Goal: Task Accomplishment & Management: Contribute content

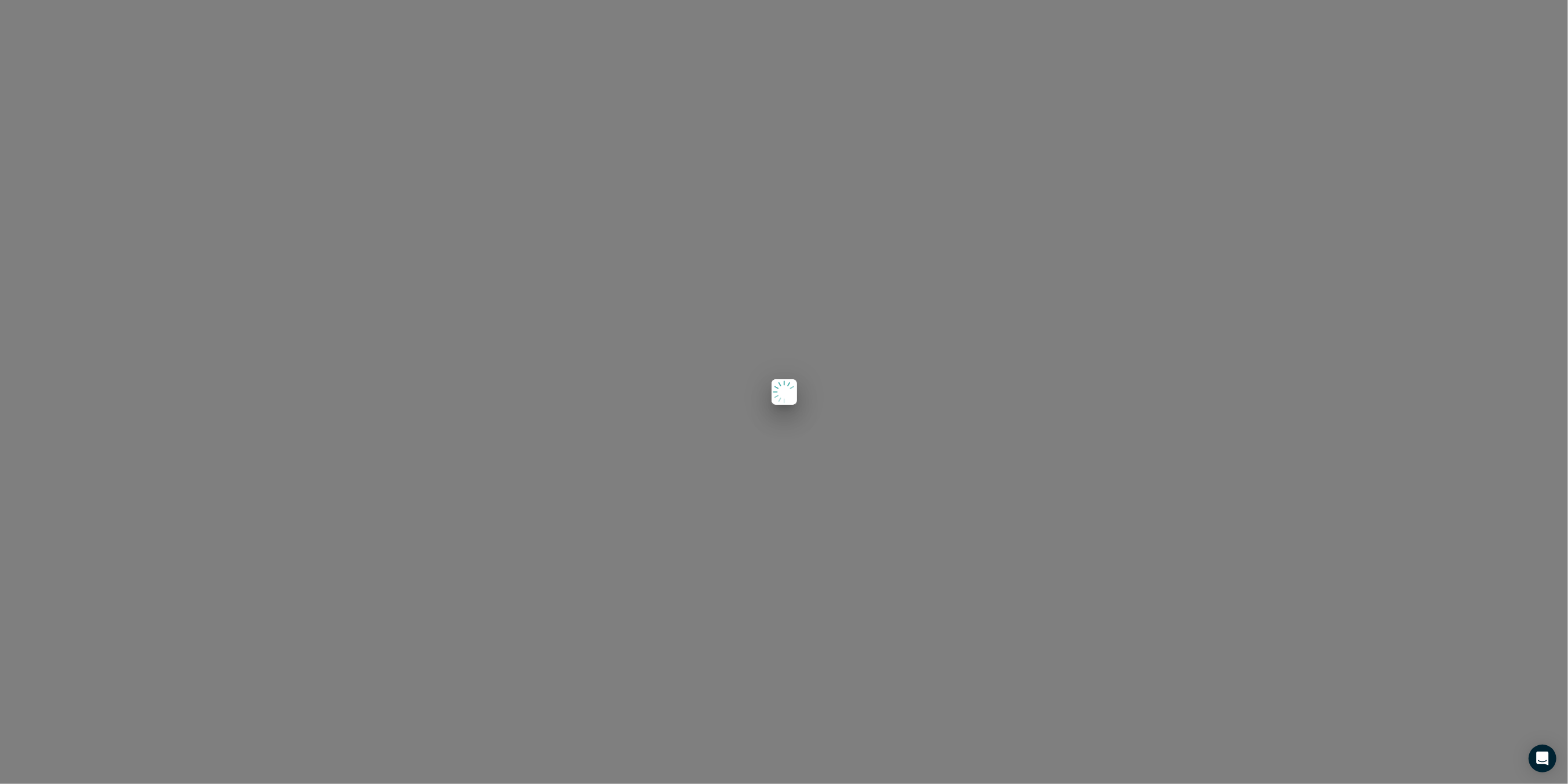
click at [1391, 80] on div at bounding box center [784, 392] width 1568 height 784
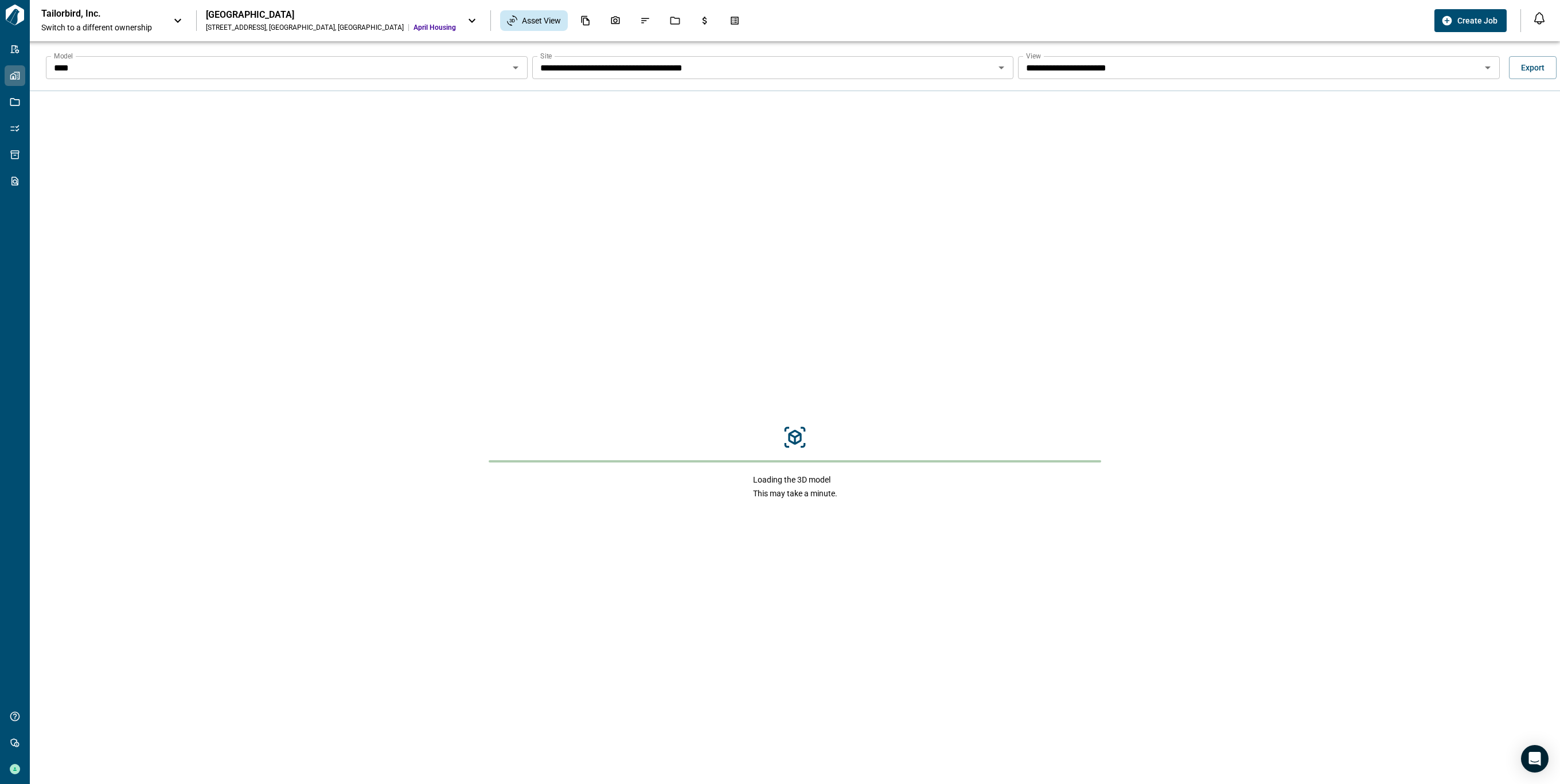
click at [131, 17] on p "Tailorbird, Inc." at bounding box center [93, 14] width 103 height 12
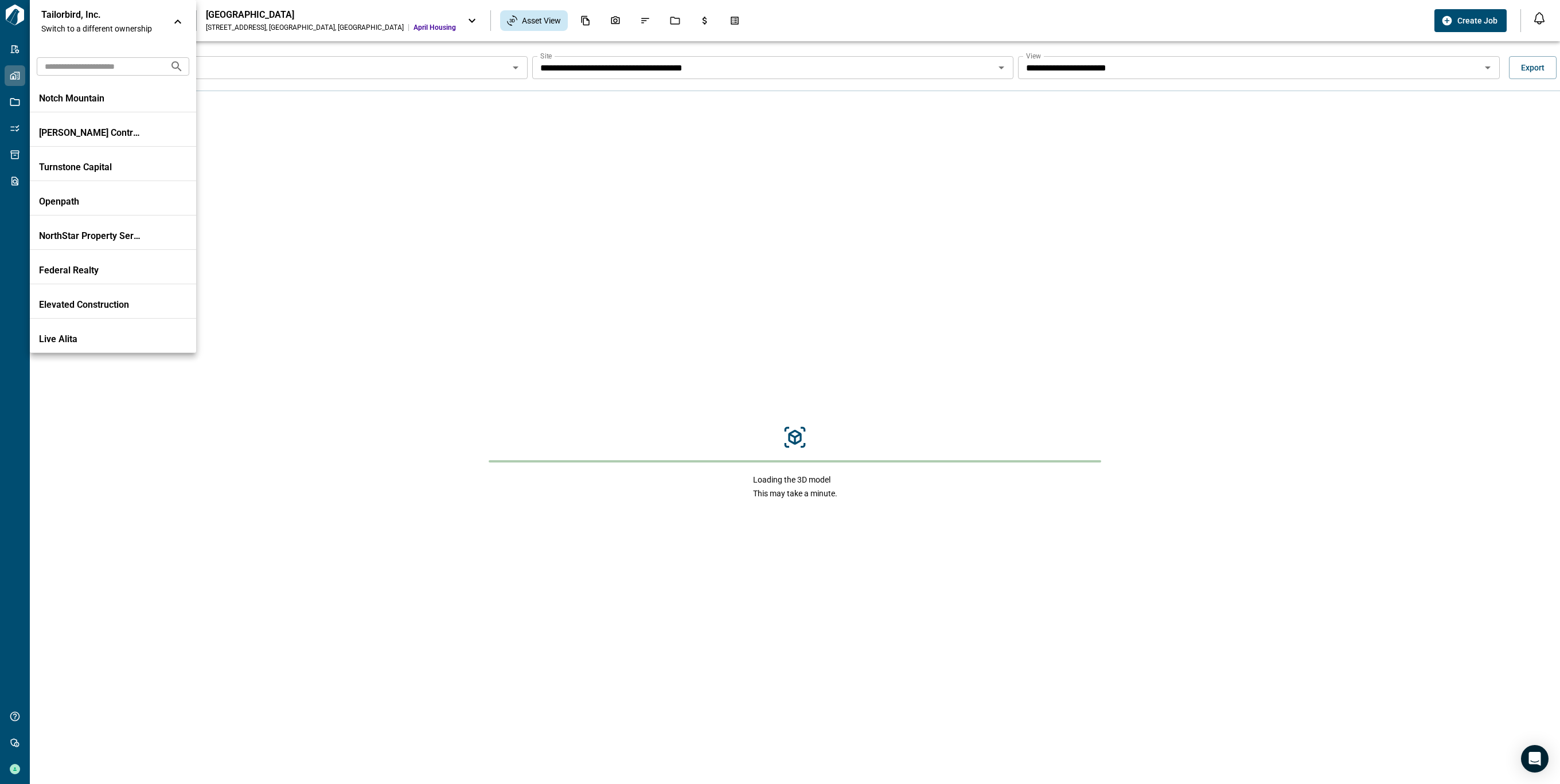
click at [6, 57] on div at bounding box center [780, 392] width 1560 height 784
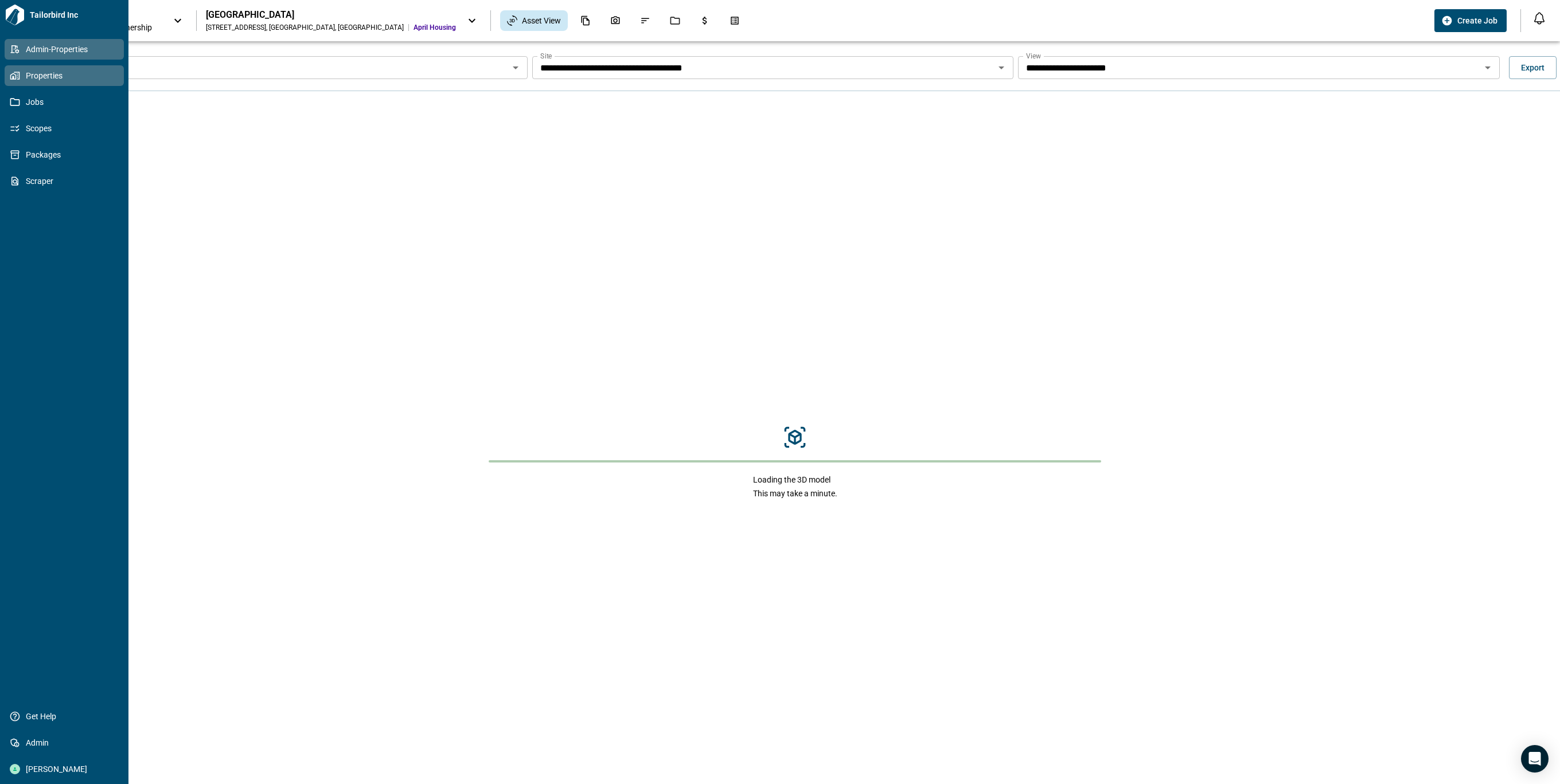
click at [19, 48] on icon at bounding box center [15, 49] width 11 height 11
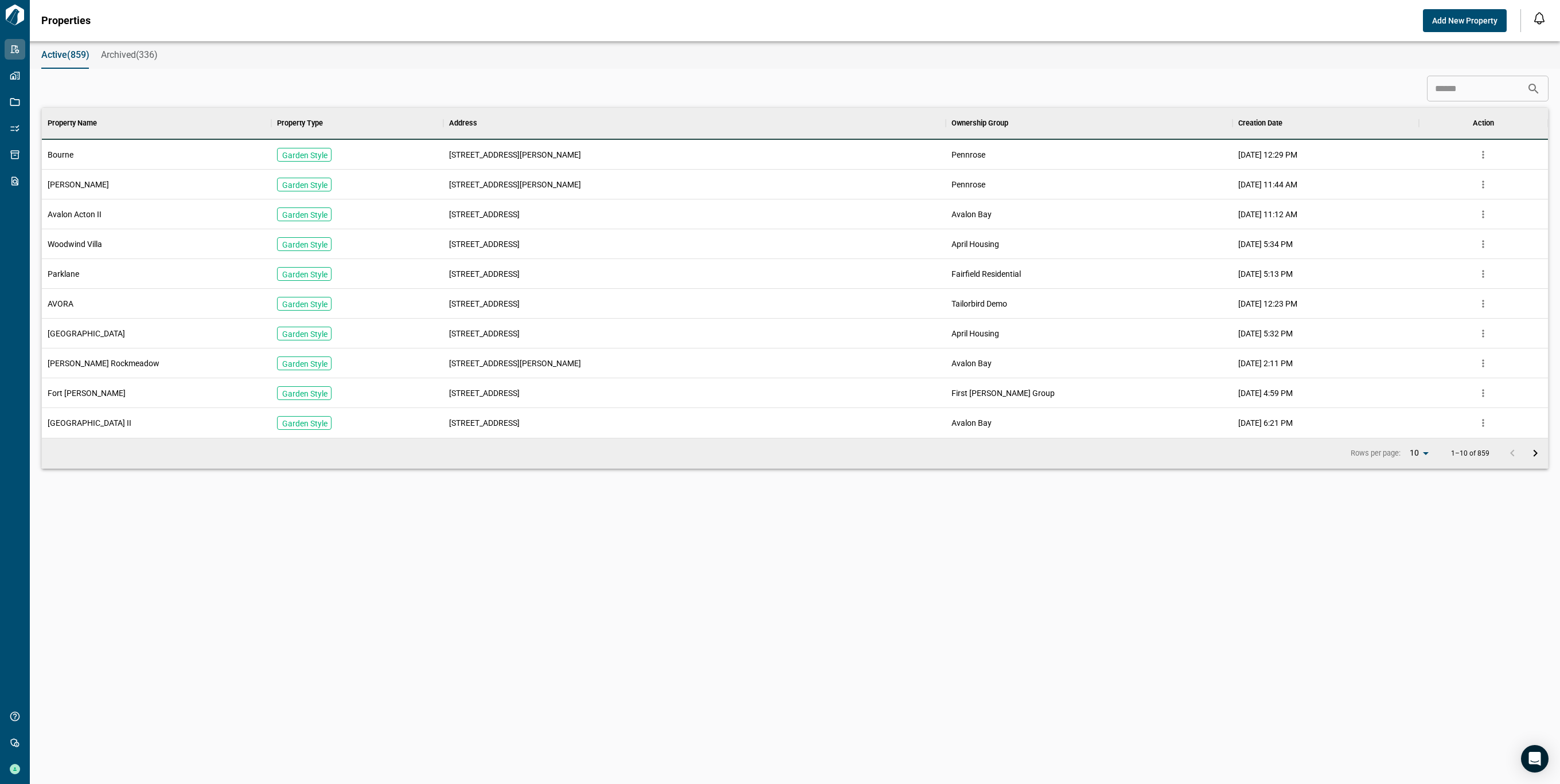
scroll to position [318, 1502]
click at [1502, 85] on input at bounding box center [1477, 89] width 100 height 23
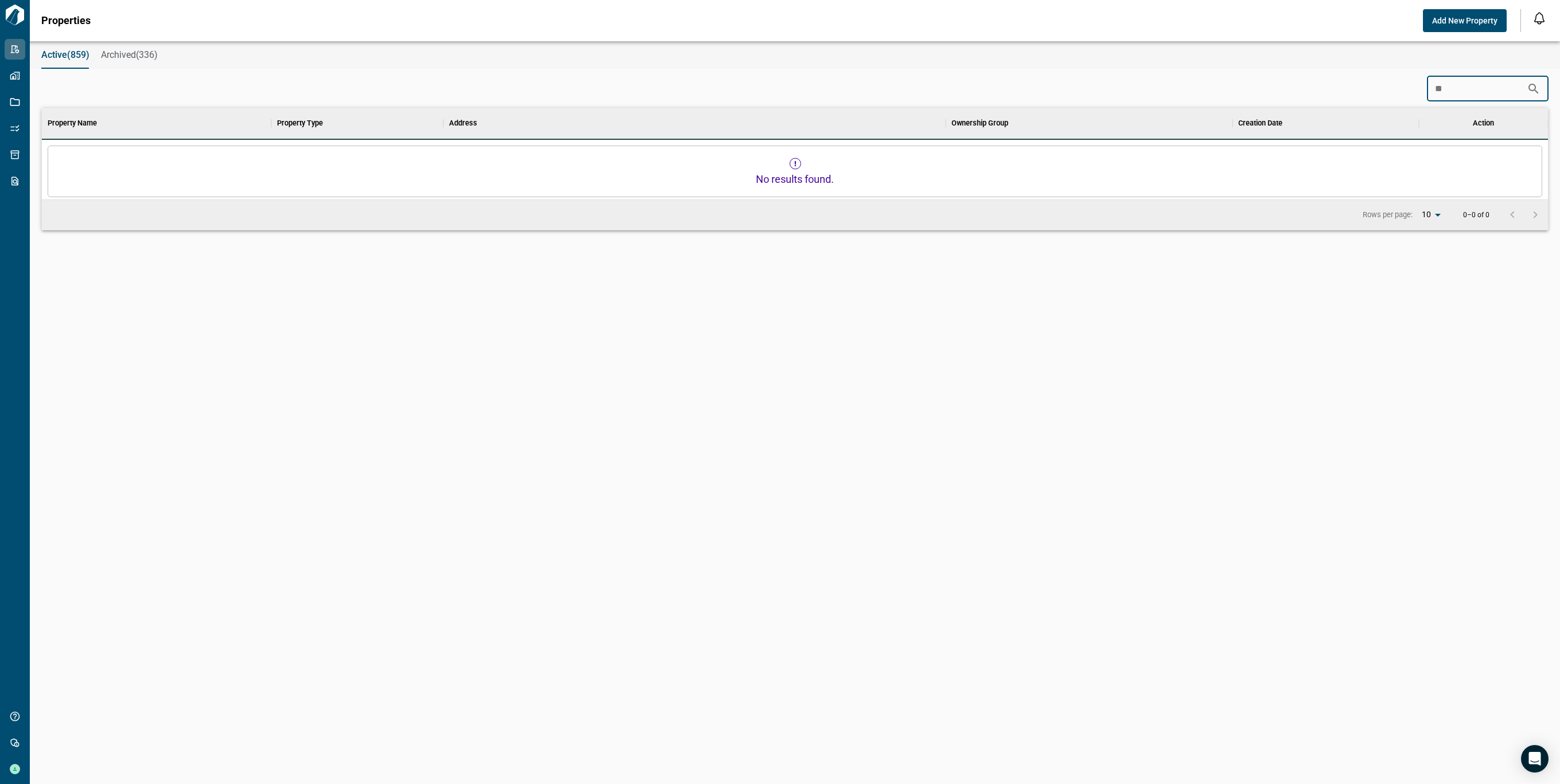
scroll to position [12, 5]
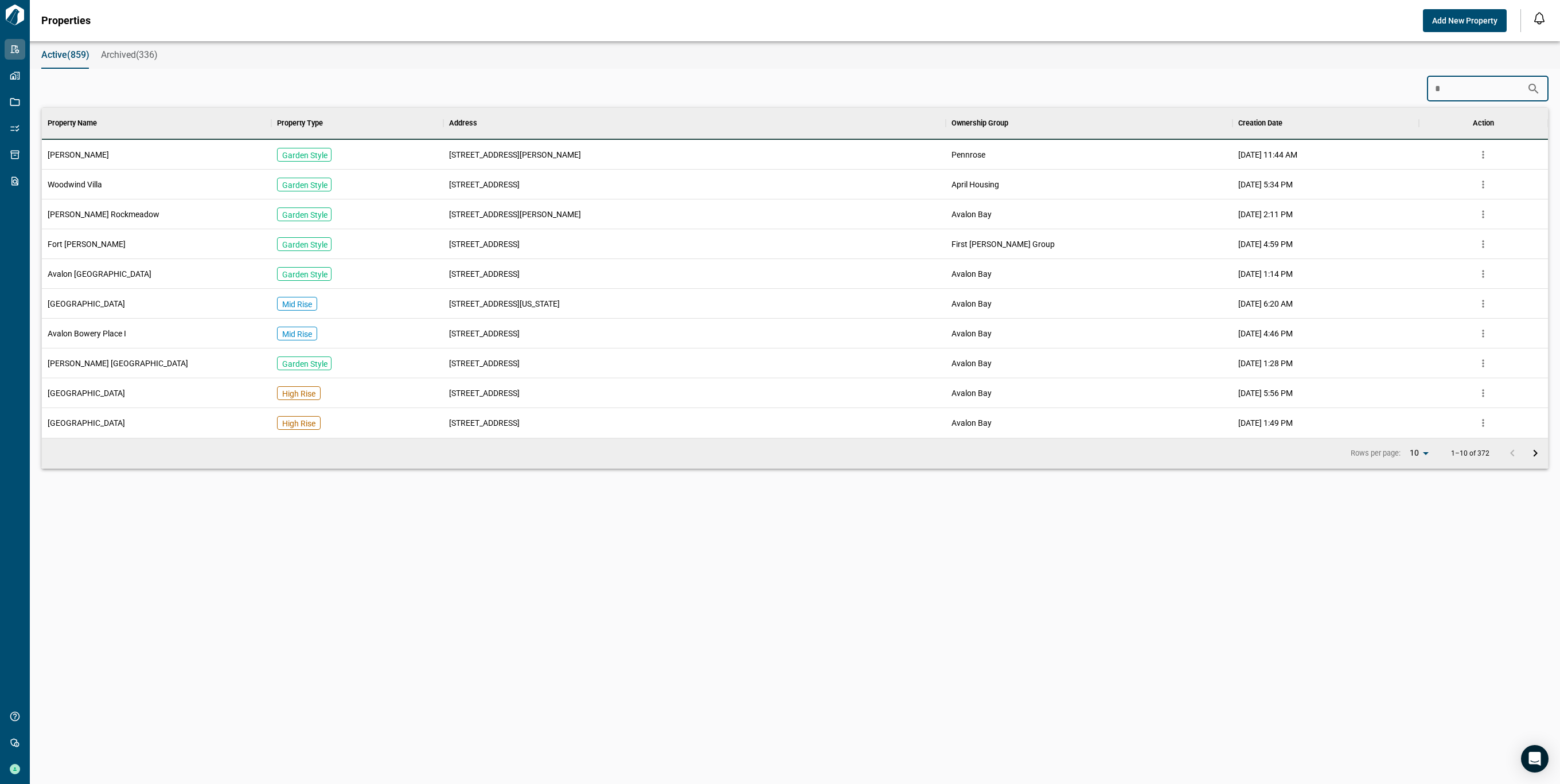
type input "*"
click at [151, 183] on div "Woodwind Villa" at bounding box center [156, 184] width 230 height 30
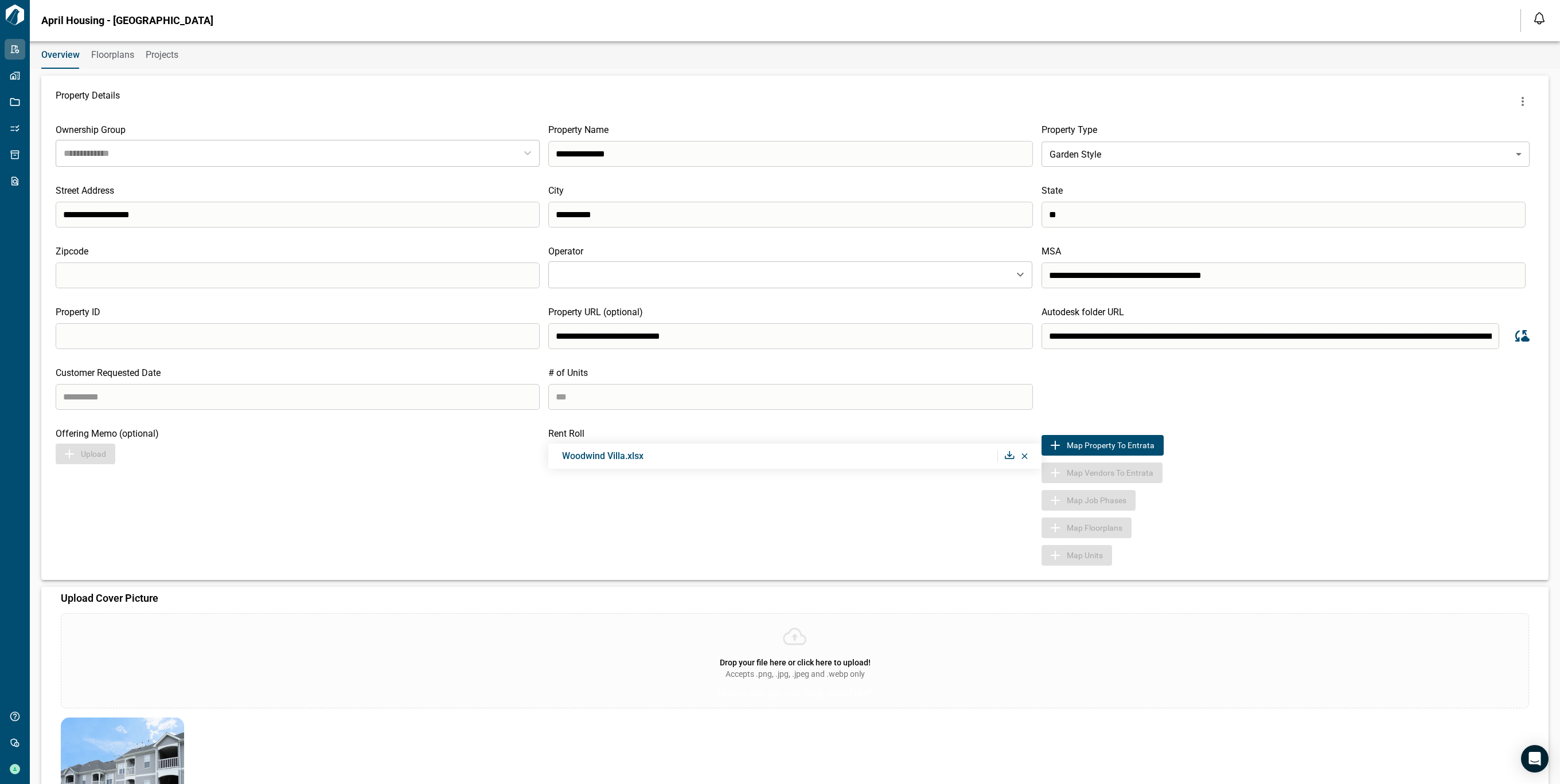
click at [111, 51] on span "Floorplans" at bounding box center [112, 55] width 43 height 12
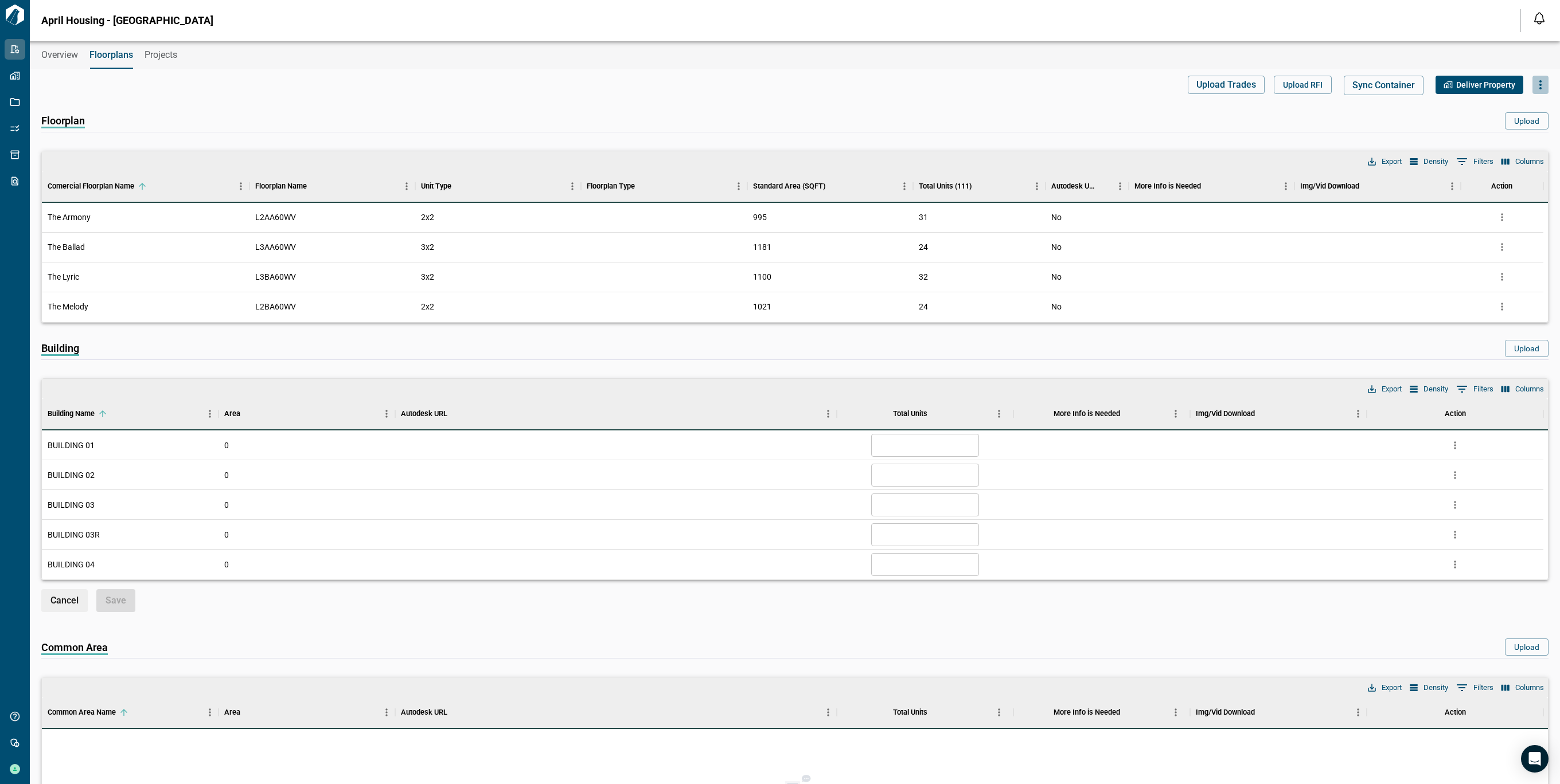
click at [1540, 82] on icon "button" at bounding box center [1541, 84] width 2 height 9
click at [1512, 159] on p "Add Common Area" at bounding box center [1496, 158] width 77 height 14
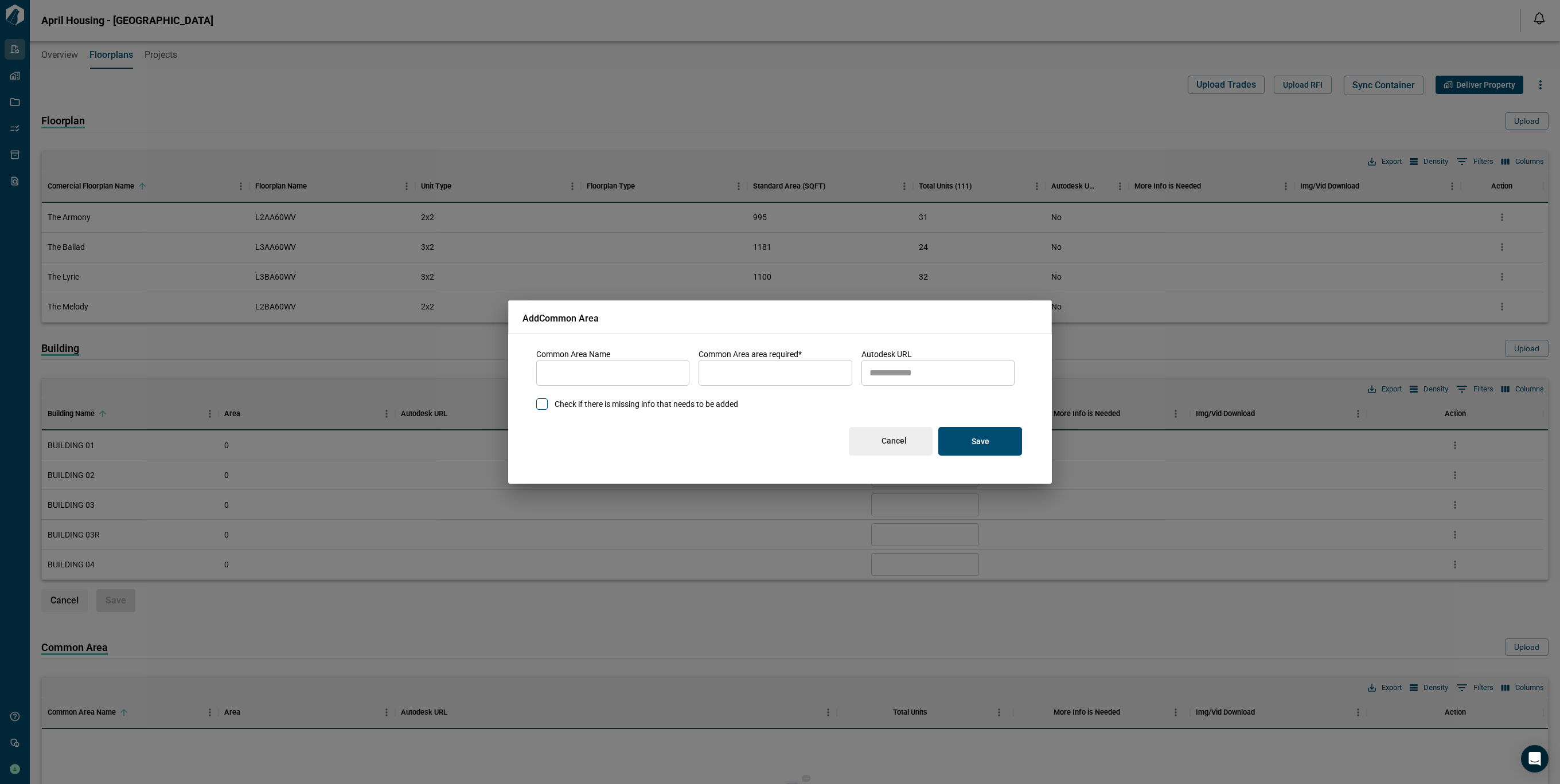
click at [622, 371] on input "name" at bounding box center [613, 372] width 153 height 32
click at [828, 372] on input "area" at bounding box center [775, 372] width 153 height 32
type input "*"
click at [977, 371] on input "autodesk_url" at bounding box center [938, 372] width 153 height 32
click at [1182, 284] on div "Add Common Area Common Area Name ​ Common Area already exists Common Area area …" at bounding box center [780, 392] width 1560 height 784
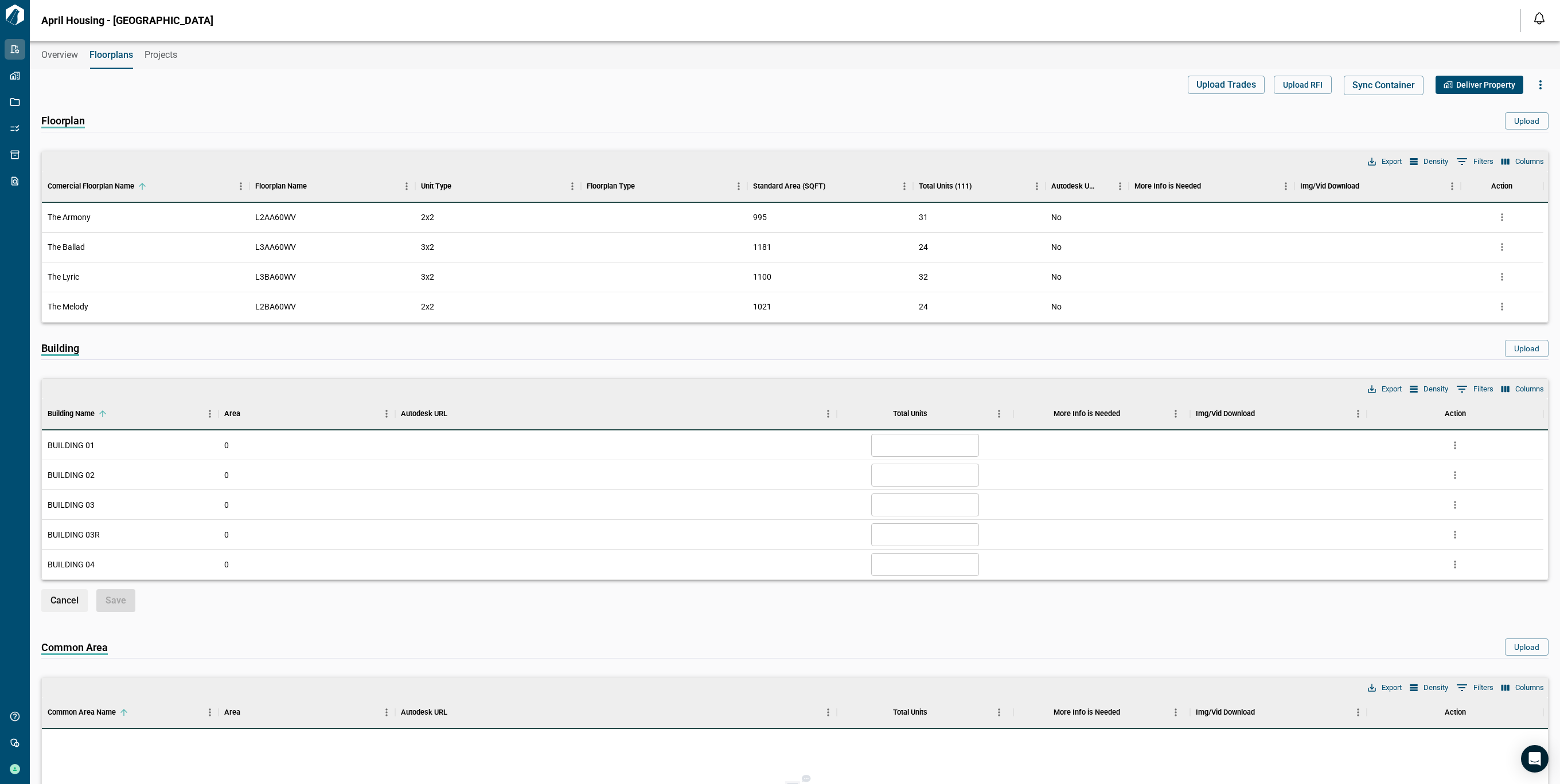
click at [60, 58] on span "Overview" at bounding box center [60, 55] width 37 height 12
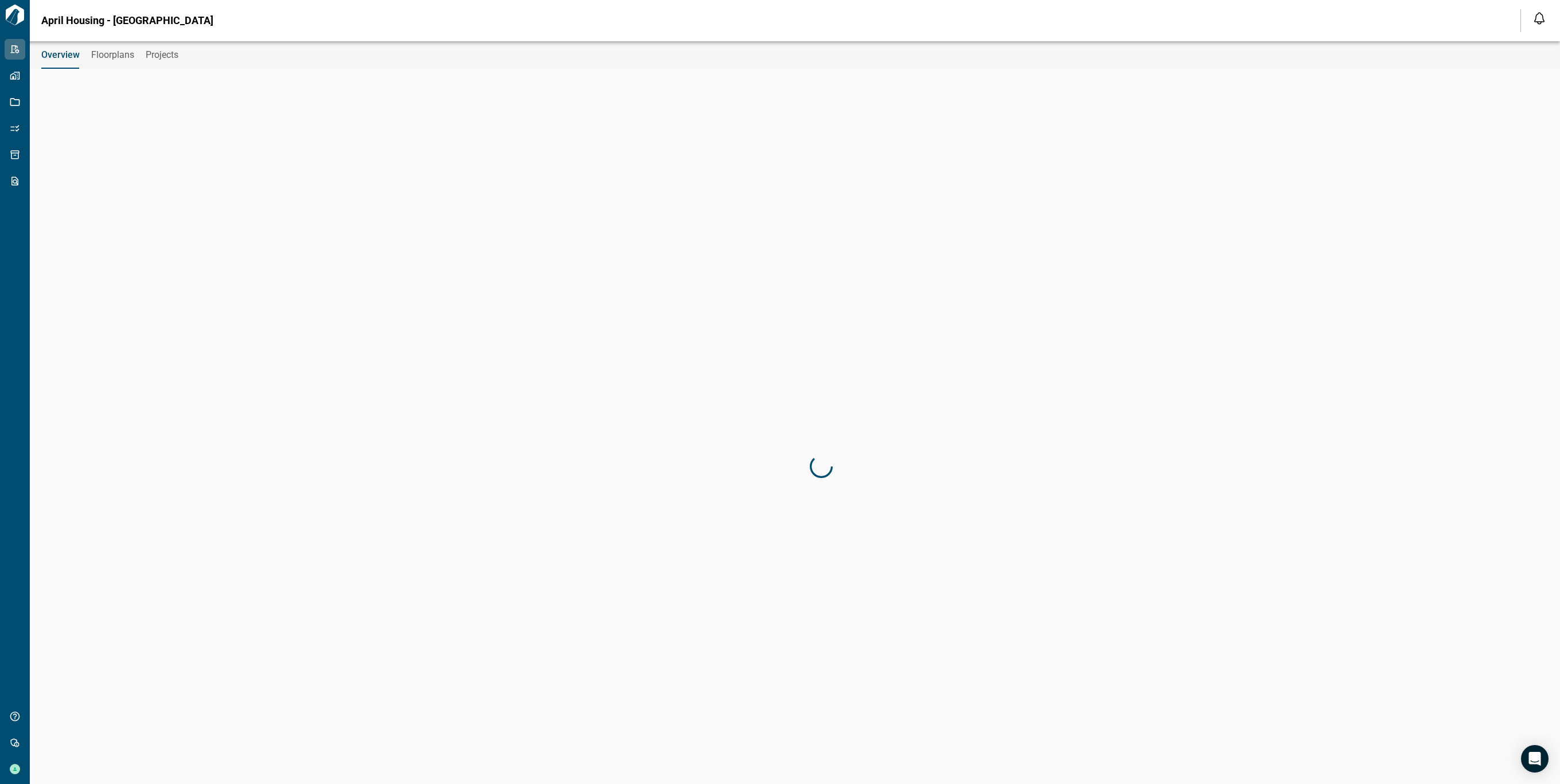
type input "**********"
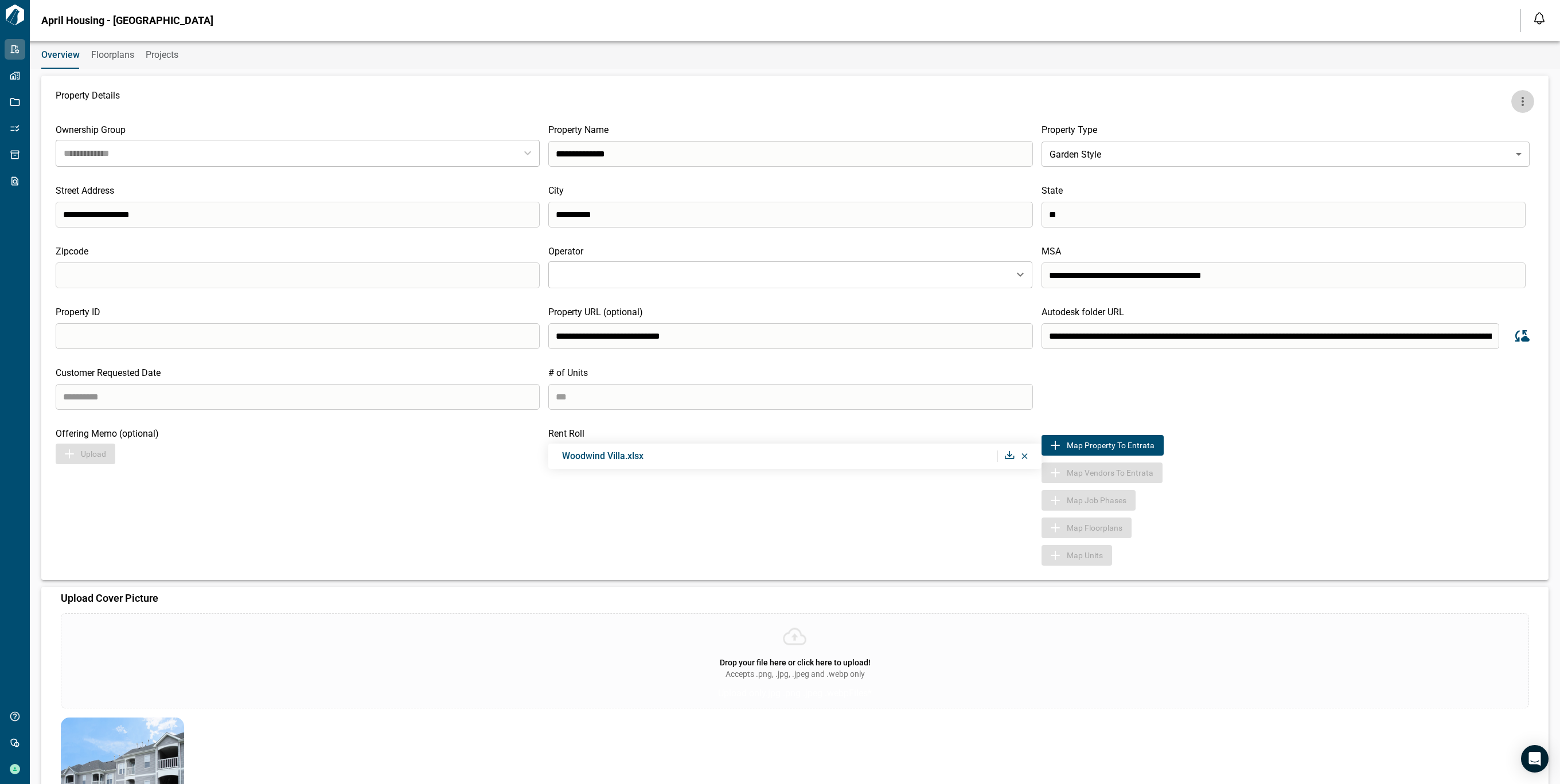
click at [1521, 101] on icon "more" at bounding box center [1522, 101] width 2 height 9
